Goal: Information Seeking & Learning: Check status

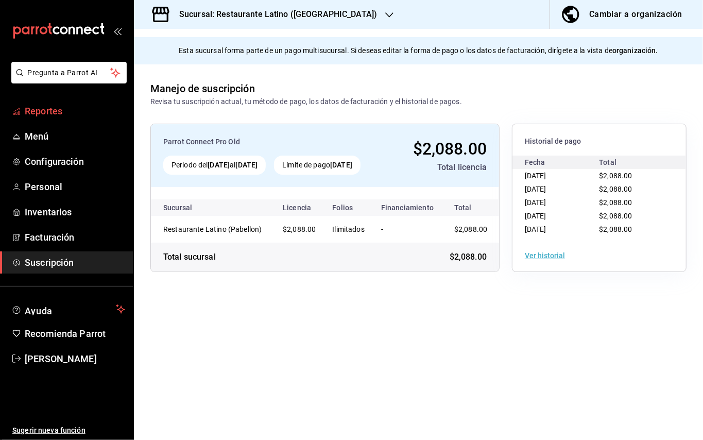
click at [62, 112] on span "Reportes" at bounding box center [75, 111] width 100 height 14
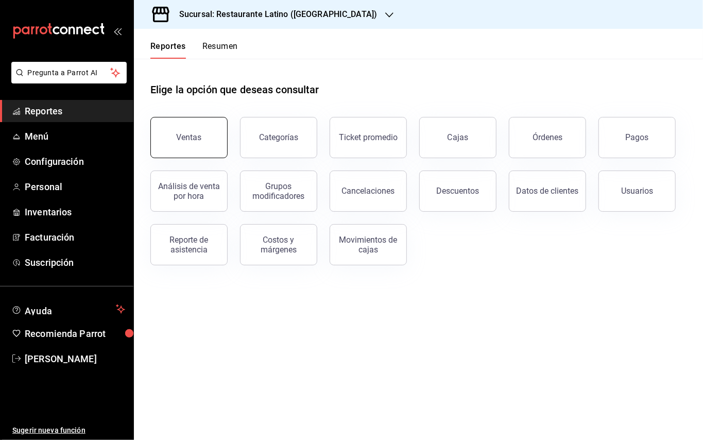
click at [179, 147] on button "Ventas" at bounding box center [188, 137] width 77 height 41
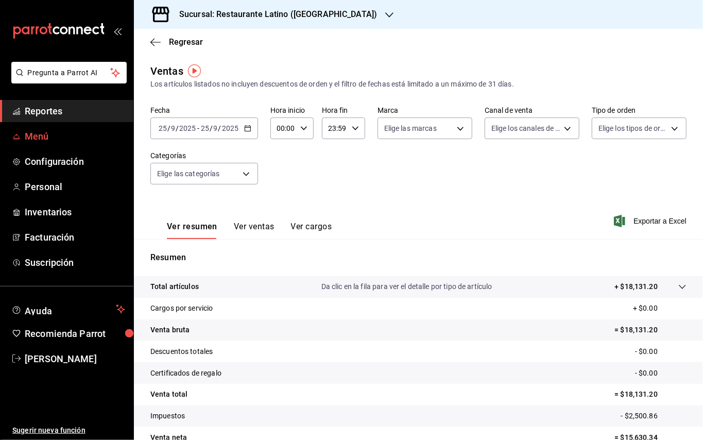
click at [45, 132] on span "Menú" at bounding box center [75, 136] width 100 height 14
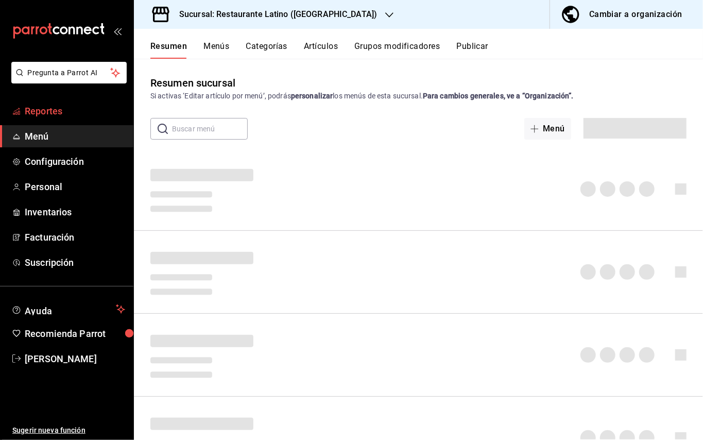
click at [54, 114] on span "Reportes" at bounding box center [75, 111] width 100 height 14
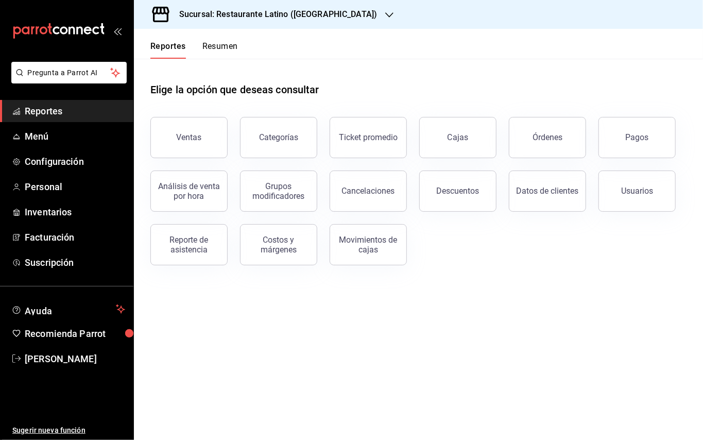
click at [53, 114] on span "Reportes" at bounding box center [75, 111] width 100 height 14
click at [569, 134] on button "Órdenes" at bounding box center [547, 137] width 77 height 41
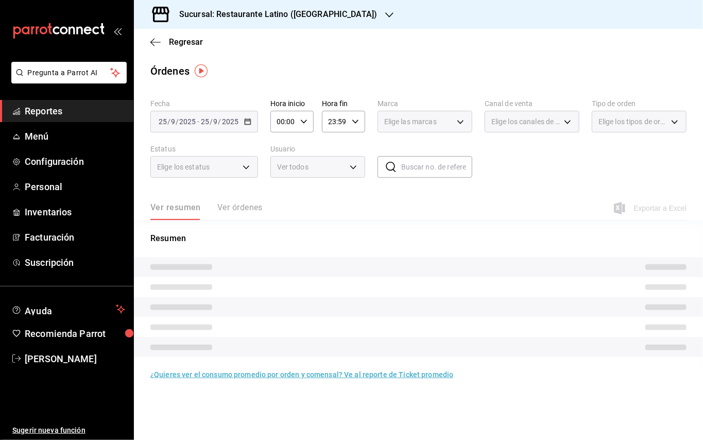
click at [155, 36] on div "Regresar" at bounding box center [418, 42] width 569 height 26
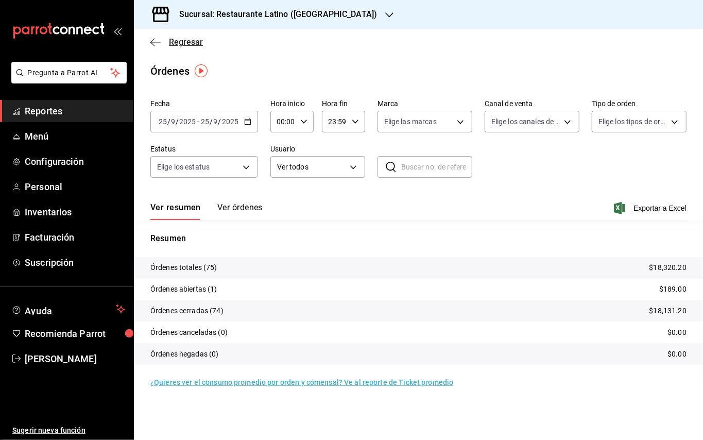
click at [155, 38] on icon "button" at bounding box center [152, 42] width 4 height 8
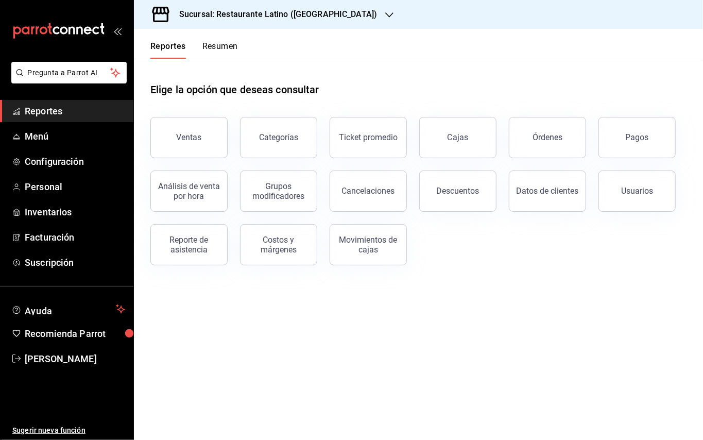
click at [212, 45] on button "Resumen" at bounding box center [220, 50] width 36 height 18
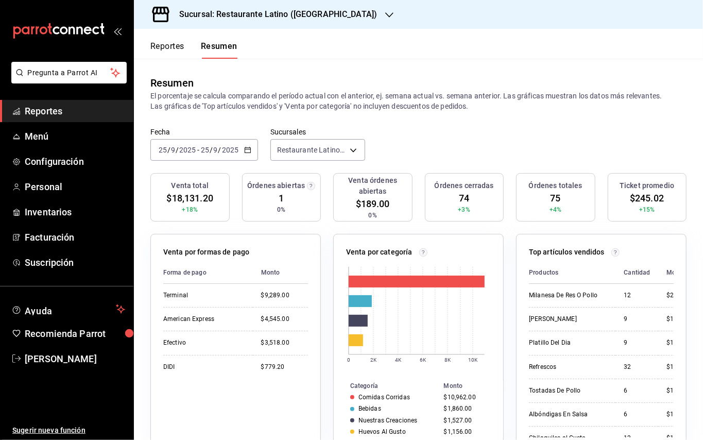
click at [295, 21] on div "Sucursal: Restaurante Latino ([GEOGRAPHIC_DATA])" at bounding box center [270, 14] width 256 height 29
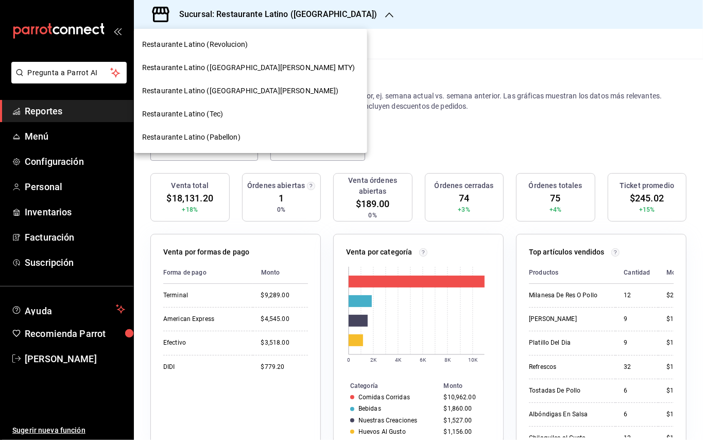
click at [407, 18] on div at bounding box center [351, 220] width 703 height 440
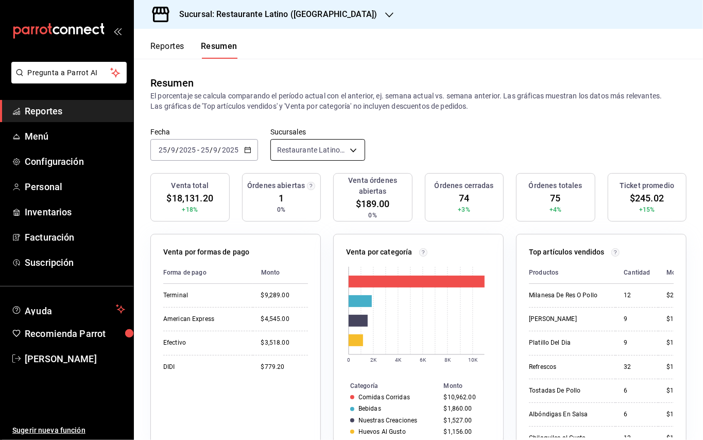
click at [312, 141] on body "Pregunta a Parrot AI Reportes Menú Configuración Personal Inventarios Facturaci…" at bounding box center [351, 220] width 703 height 440
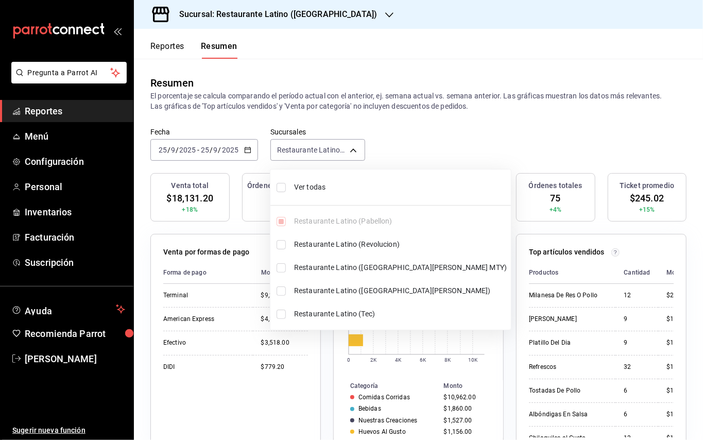
click at [303, 185] on span "Ver todas" at bounding box center [400, 187] width 213 height 11
type input "[object Object],[object Object],[object Object],[object Object],[object Object]"
checkbox input "true"
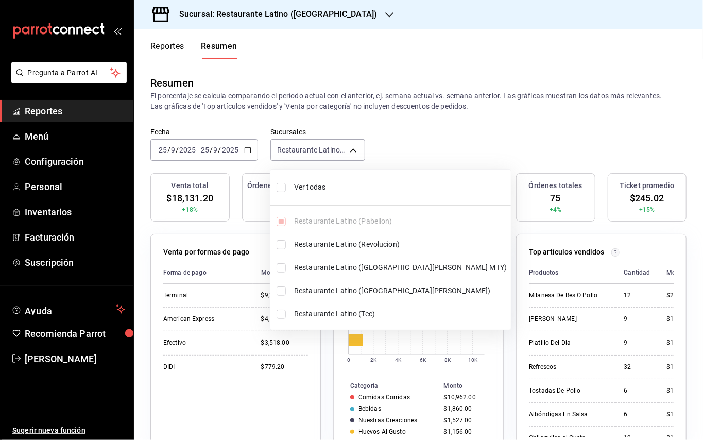
checkbox input "true"
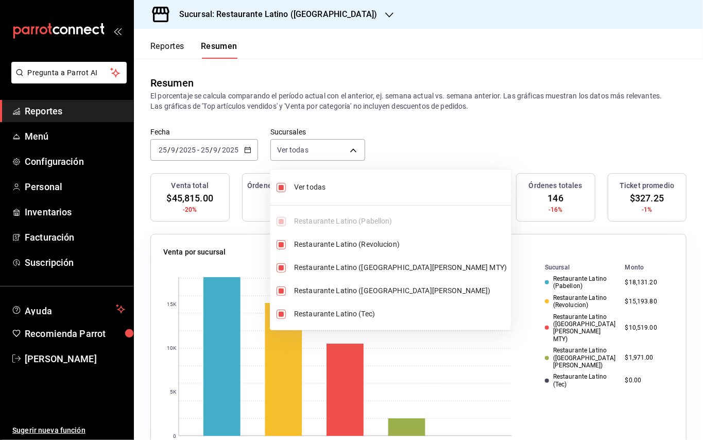
drag, startPoint x: 703, startPoint y: 87, endPoint x: 703, endPoint y: 162, distance: 74.7
click at [703, 162] on div at bounding box center [351, 220] width 703 height 440
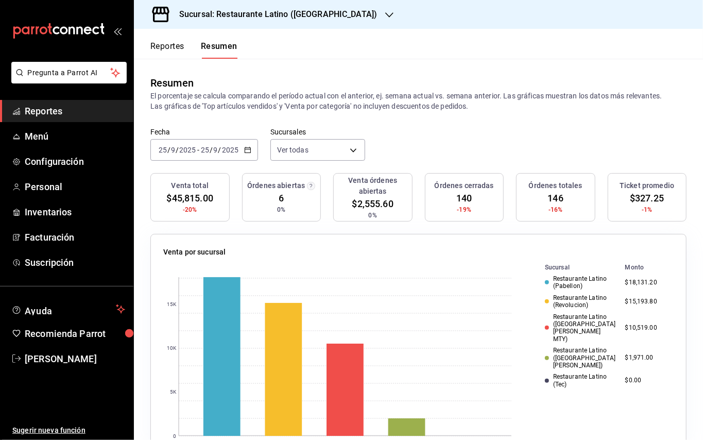
drag, startPoint x: 691, startPoint y: 116, endPoint x: 703, endPoint y: 194, distance: 79.1
click at [703, 194] on div "Reportes Resumen Resumen El porcentaje se calcula comparando el período actual …" at bounding box center [418, 234] width 569 height 411
click at [305, 21] on div "Sucursal: Restaurante Latino ([GEOGRAPHIC_DATA])" at bounding box center [270, 14] width 256 height 29
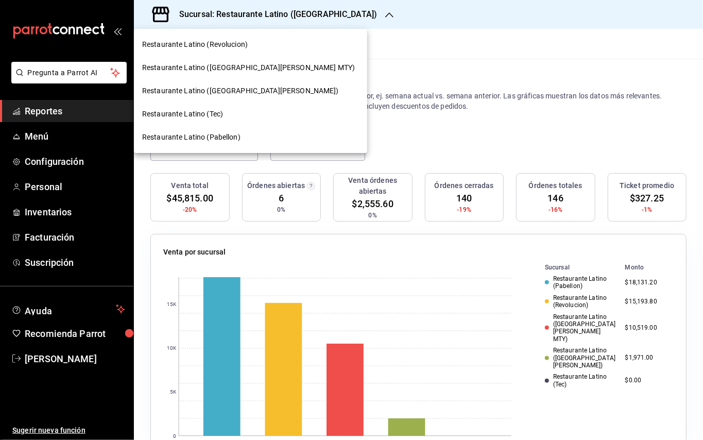
click at [306, 21] on div at bounding box center [351, 220] width 703 height 440
